Goal: Information Seeking & Learning: Learn about a topic

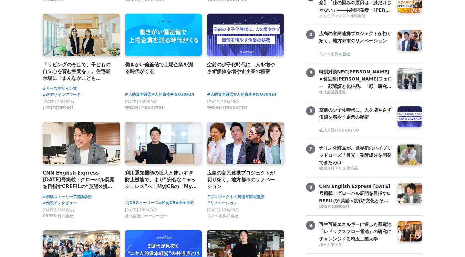
scroll to position [206, 0]
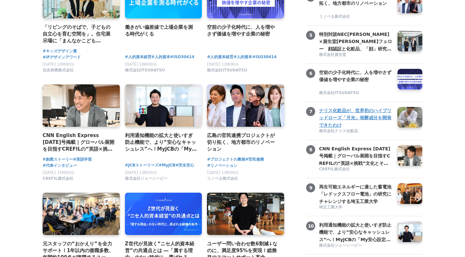
click at [339, 113] on h3 "ナリス化粧品が、世界初のハイブリッドローズ「月光」発酵成分を開発できたわけ" at bounding box center [356, 118] width 74 height 22
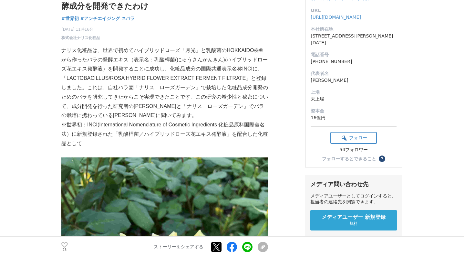
scroll to position [65, 0]
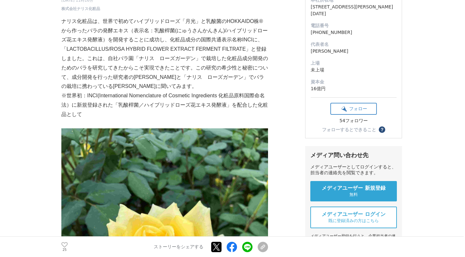
scroll to position [96, 0]
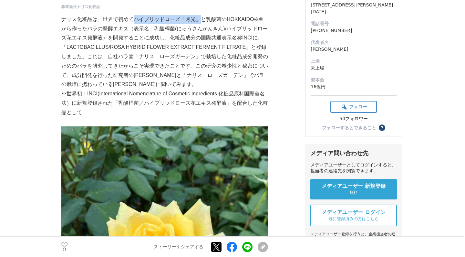
drag, startPoint x: 135, startPoint y: 19, endPoint x: 198, endPoint y: 17, distance: 63.1
click at [198, 17] on p "ナリス化粧品は、世界で初めてハイブリッドローズ「月光」と乳酸菌のHOKKAIDO株®から作ったバラの発酵エキス（表示名：乳酸桿菌(にゅうさんかんきん)/ハイブ…" at bounding box center [164, 52] width 207 height 74
